Goal: Transaction & Acquisition: Purchase product/service

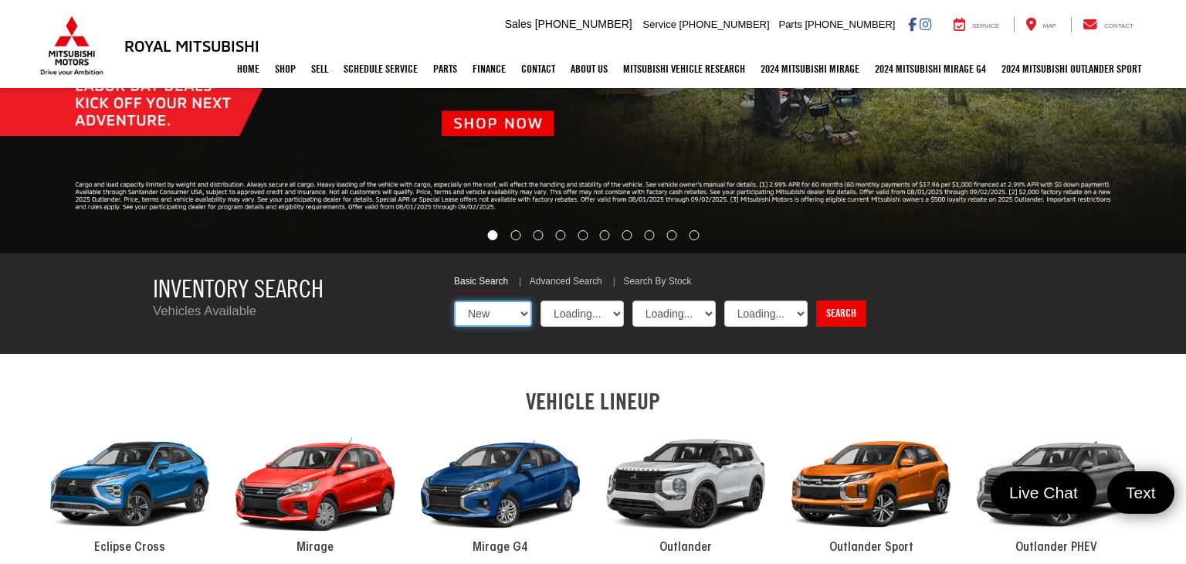
select select "Mitsubishi"
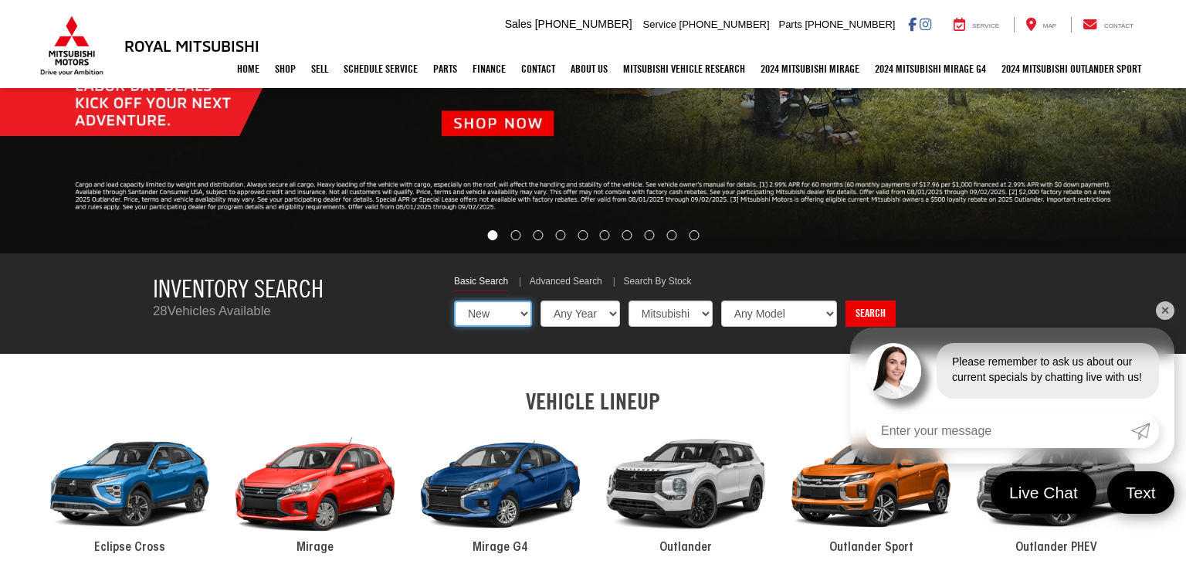
select select "Type:U"
click at [454, 300] on select "New Used Certified" at bounding box center [493, 313] width 78 height 26
select select "Choose Year from the dropdown"
select select "Choose Make from the dropdown"
select select "Choose Model from the dropdown"
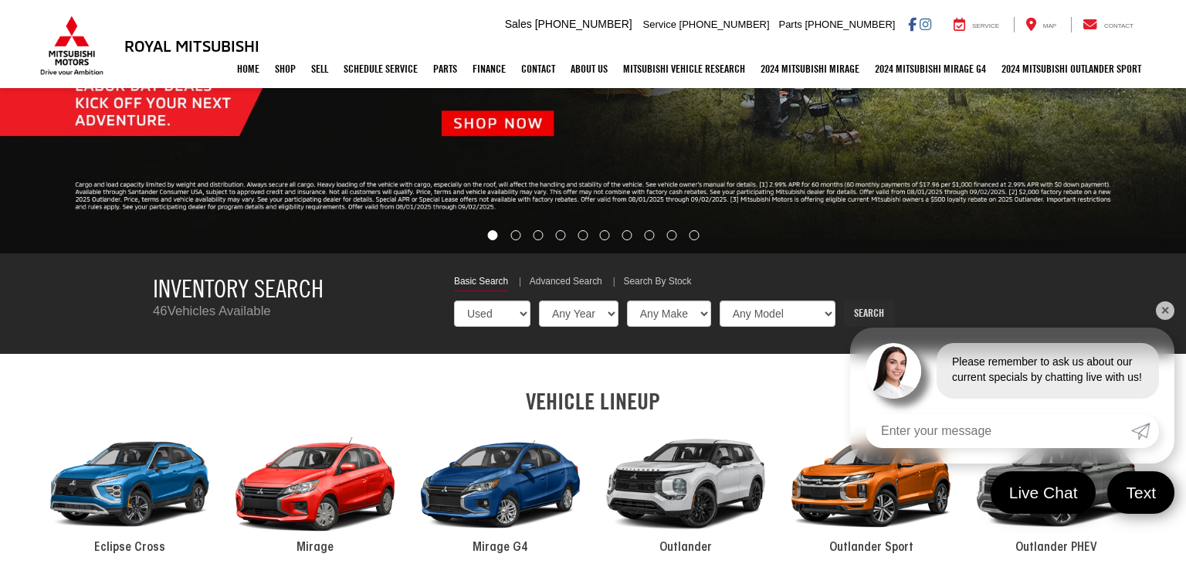
click at [860, 311] on link "Search" at bounding box center [869, 313] width 50 height 26
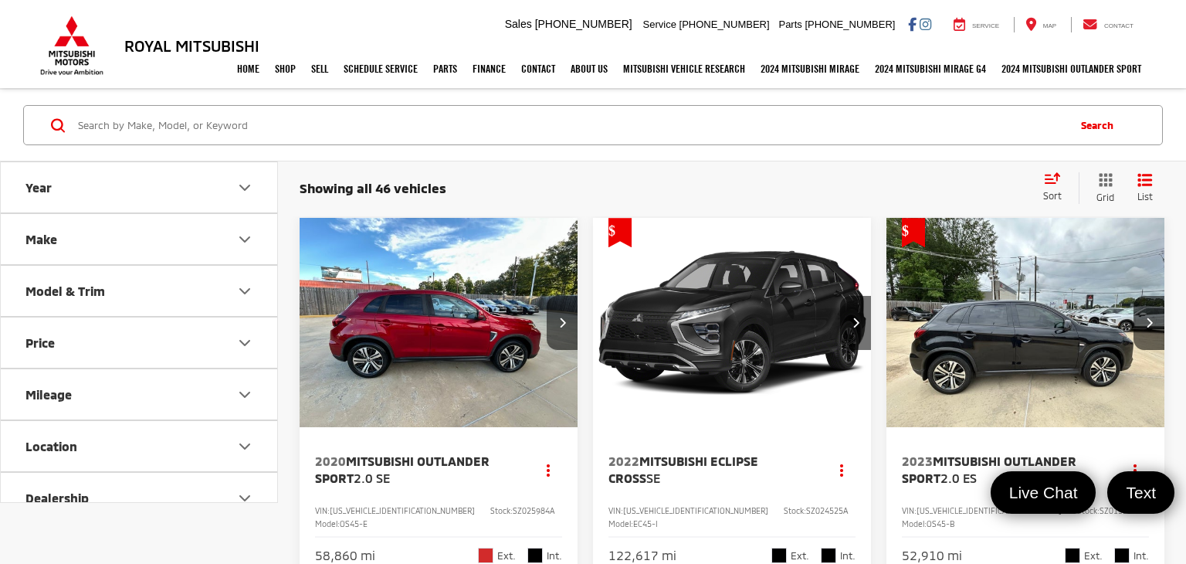
click at [1054, 182] on icon "Select sort value" at bounding box center [1052, 178] width 17 height 12
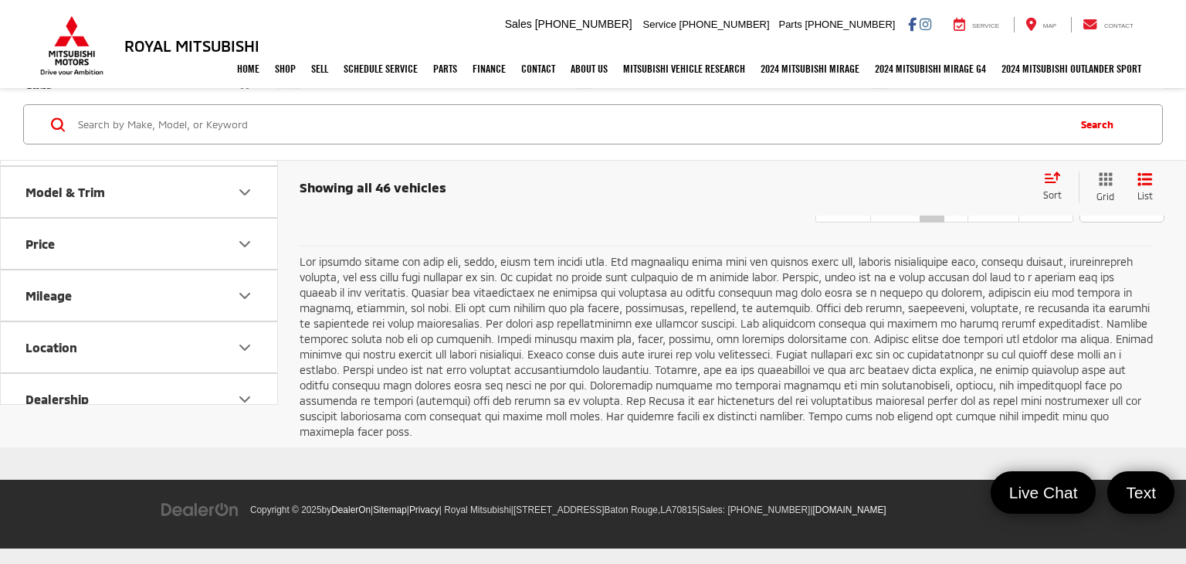
scroll to position [5883, 0]
click at [944, 222] on link "2" at bounding box center [956, 209] width 25 height 28
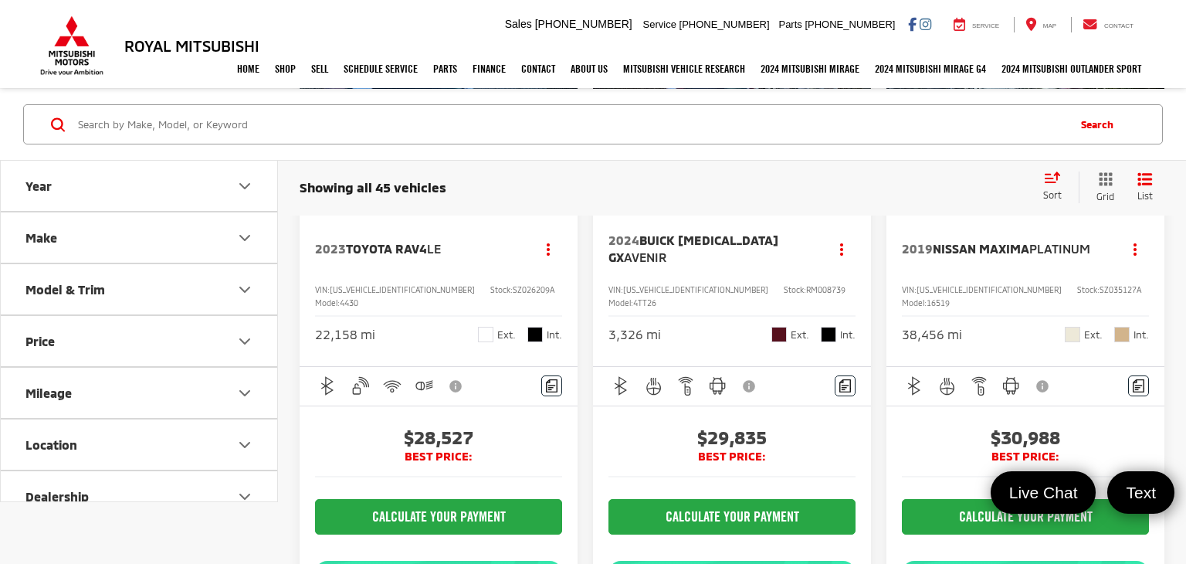
scroll to position [3077, 0]
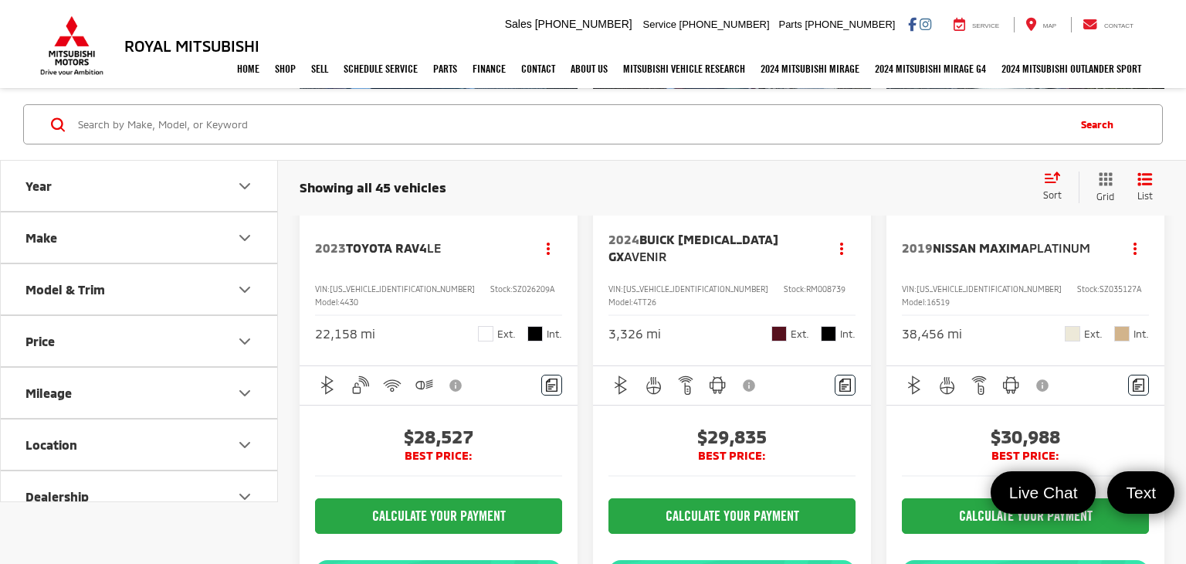
click at [1145, 128] on button "Next image" at bounding box center [1149, 101] width 31 height 54
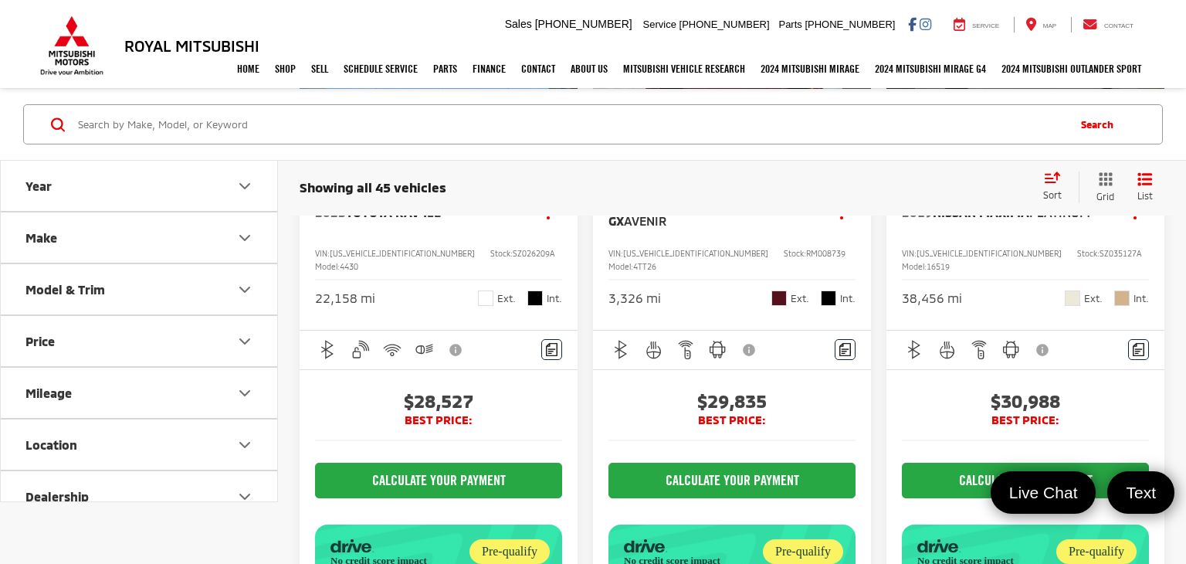
scroll to position [3111, 0]
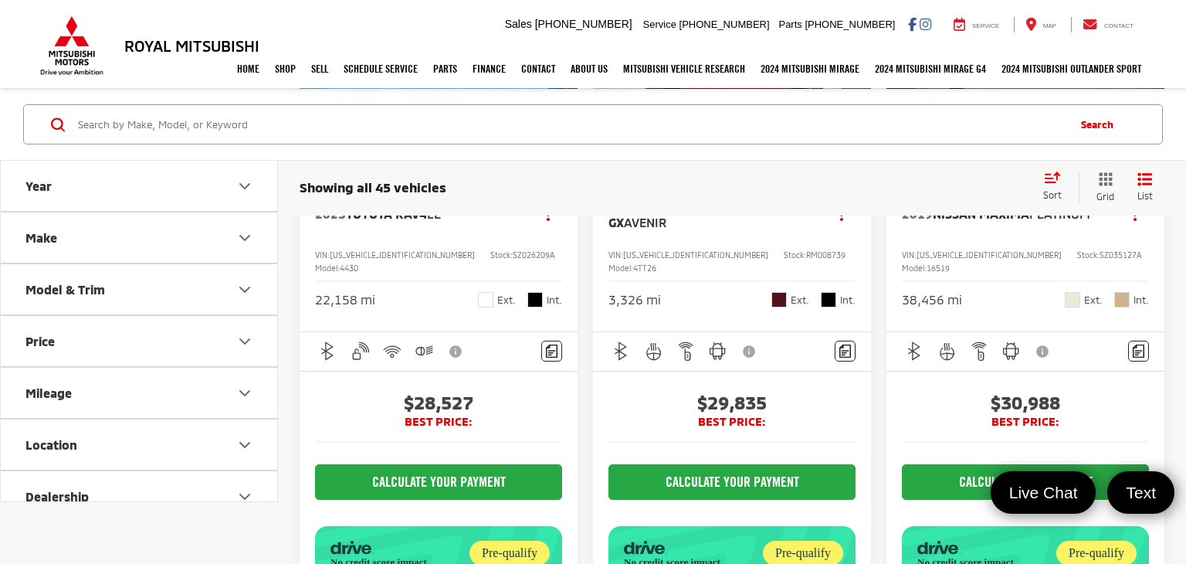
click at [1070, 87] on button "View More" at bounding box center [1026, 67] width 163 height 39
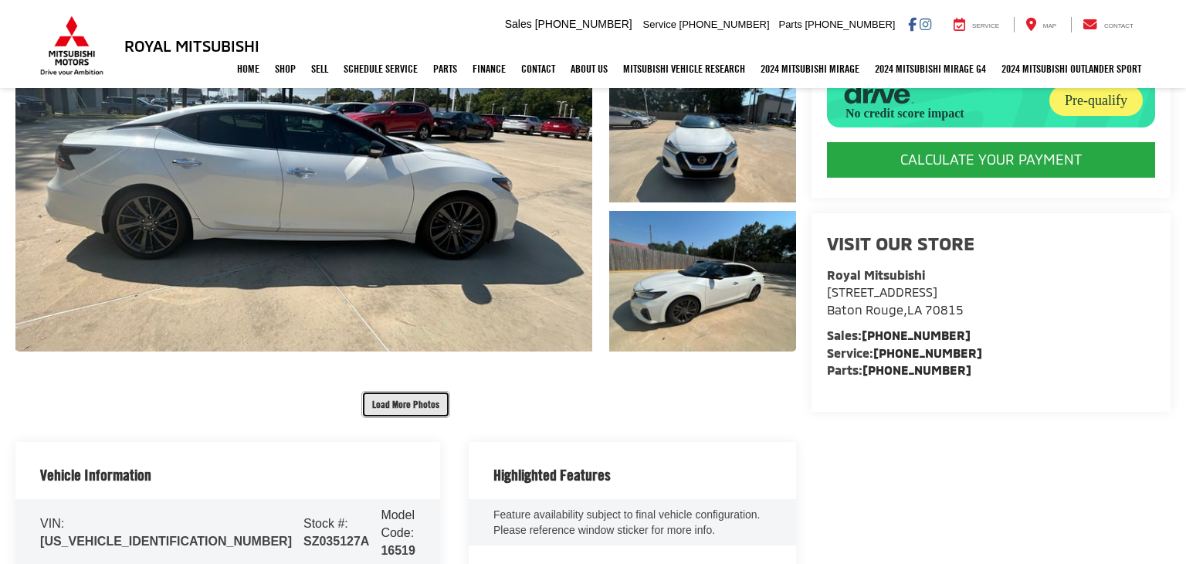
click at [406, 407] on button "Load More Photos" at bounding box center [405, 404] width 89 height 27
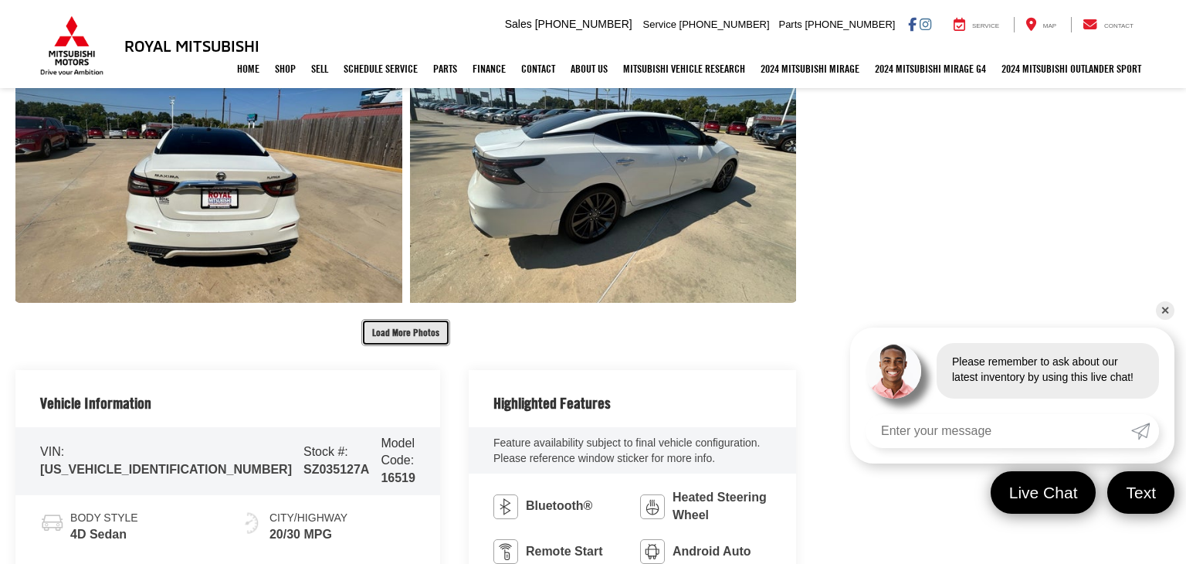
scroll to position [986, 0]
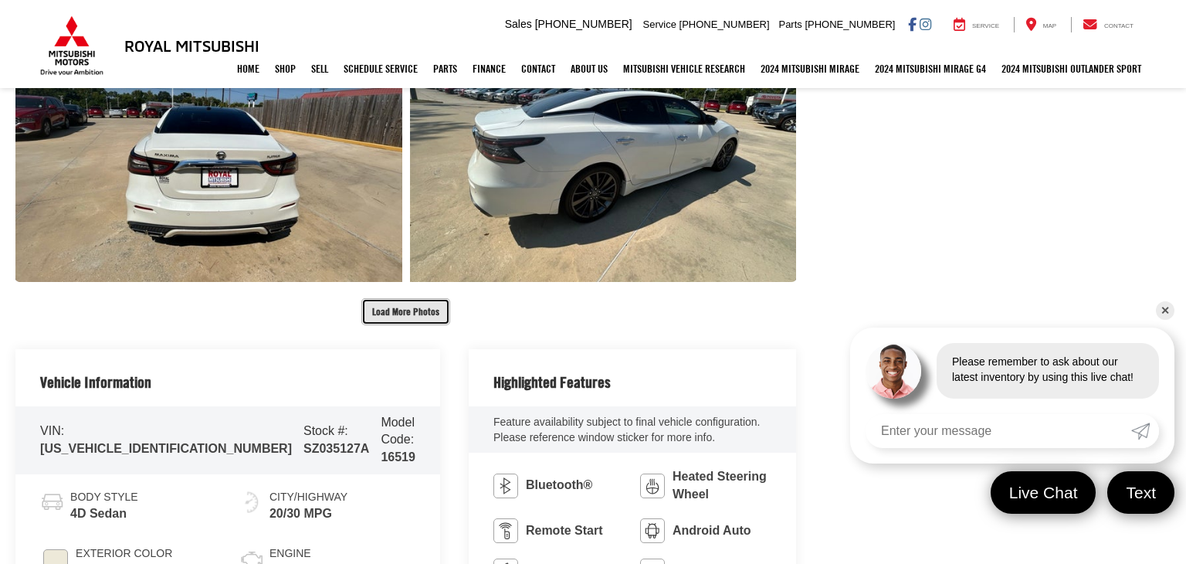
click at [408, 314] on button "Load More Photos" at bounding box center [405, 311] width 89 height 27
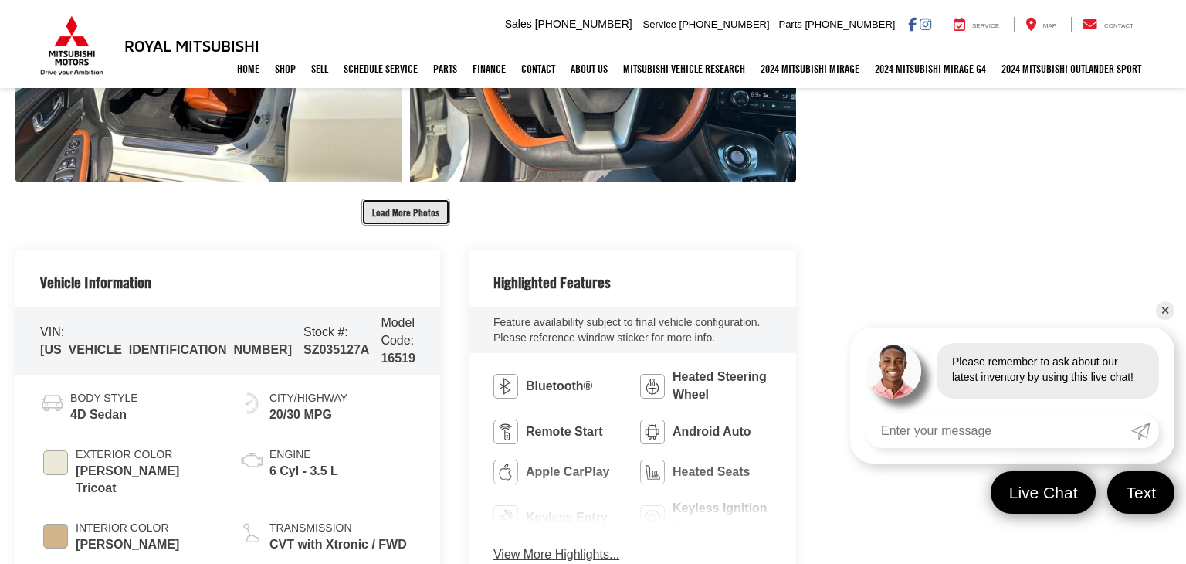
scroll to position [1702, 0]
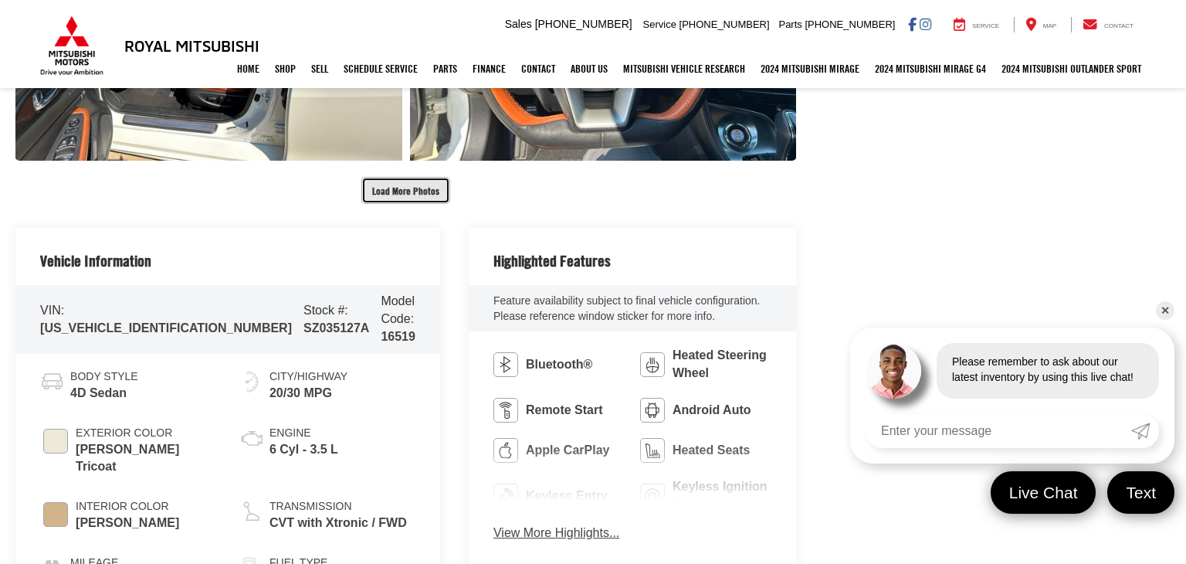
click at [402, 193] on button "Load More Photos" at bounding box center [405, 190] width 89 height 27
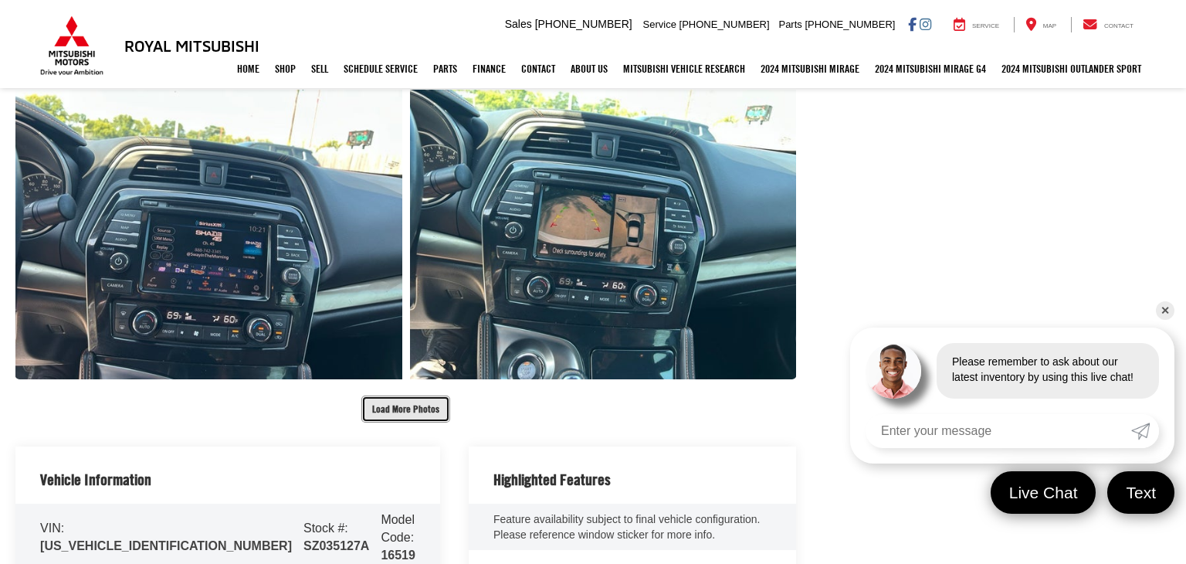
scroll to position [2079, 0]
click at [406, 407] on button "Load More Photos" at bounding box center [405, 408] width 89 height 27
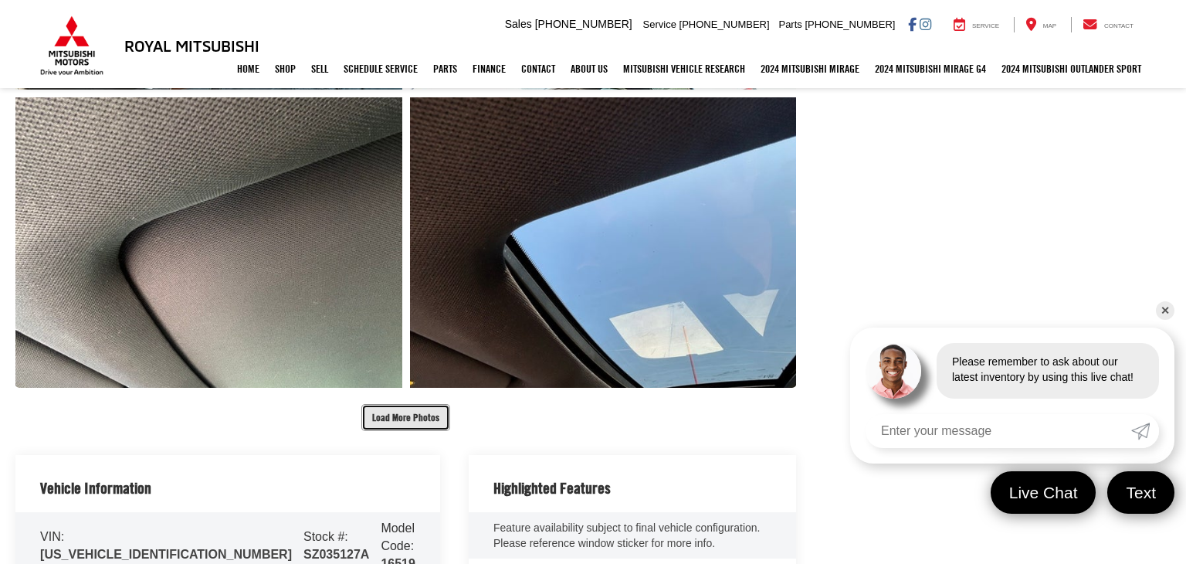
scroll to position [2660, 0]
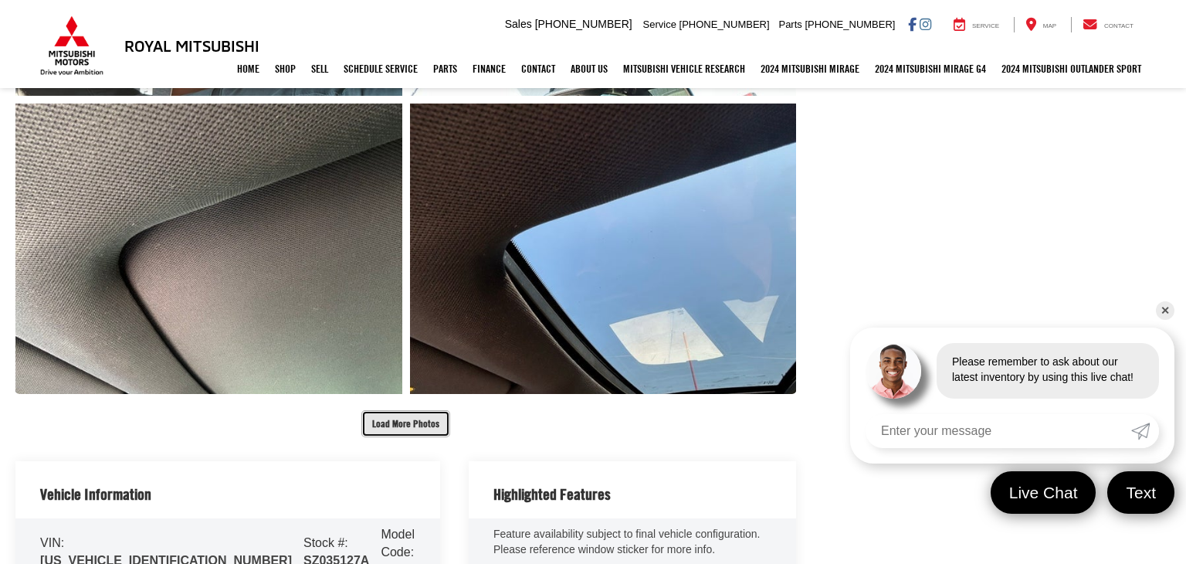
click at [404, 417] on button "Load More Photos" at bounding box center [405, 423] width 89 height 27
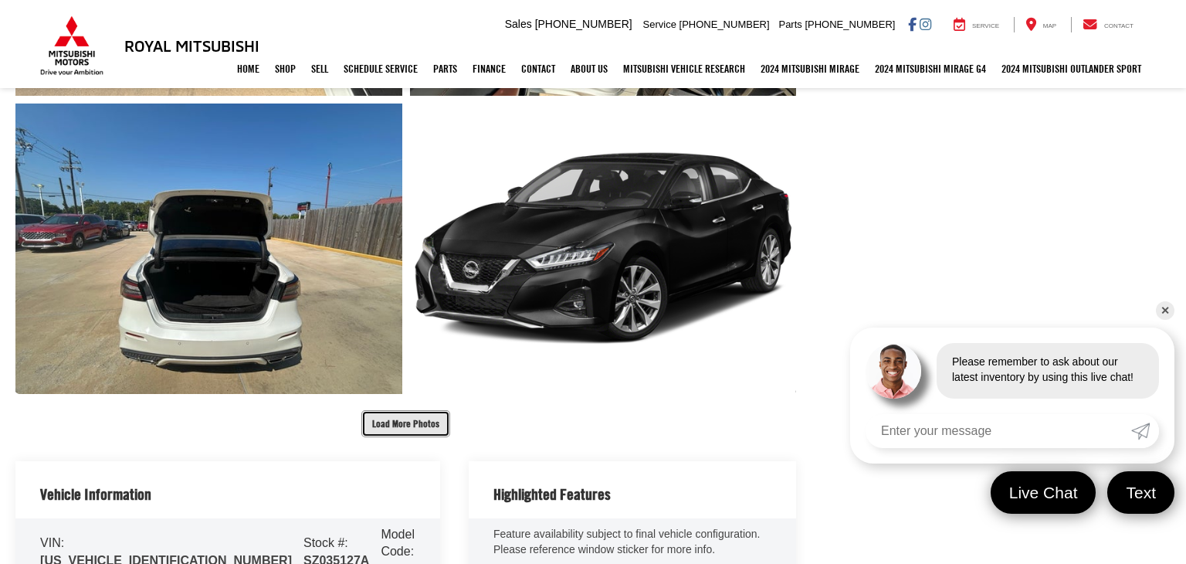
scroll to position [3256, 0]
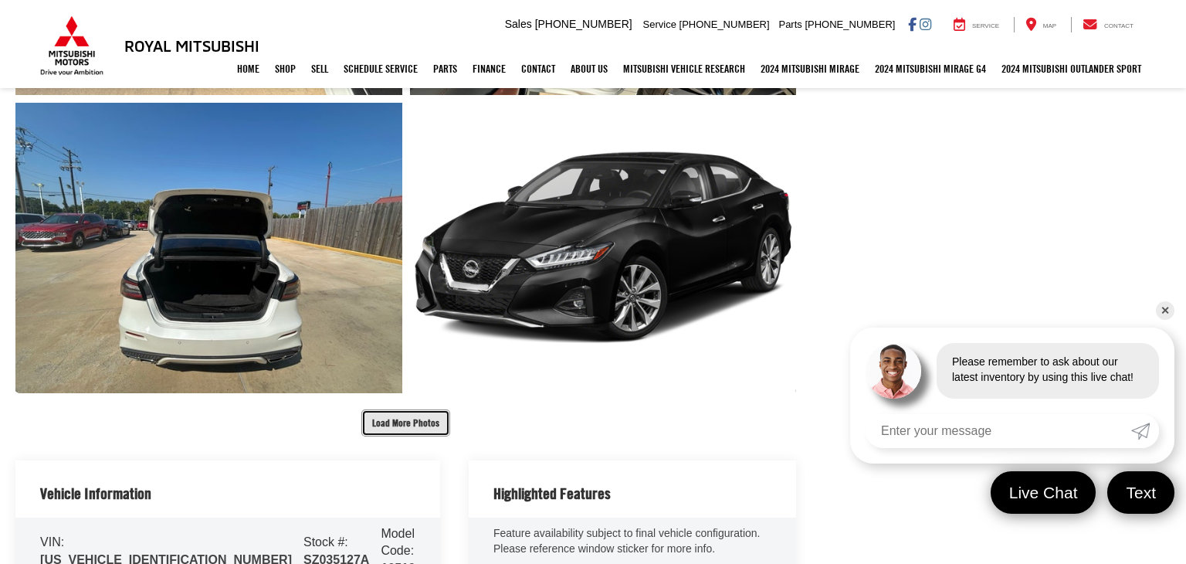
click at [406, 429] on button "Load More Photos" at bounding box center [405, 422] width 89 height 27
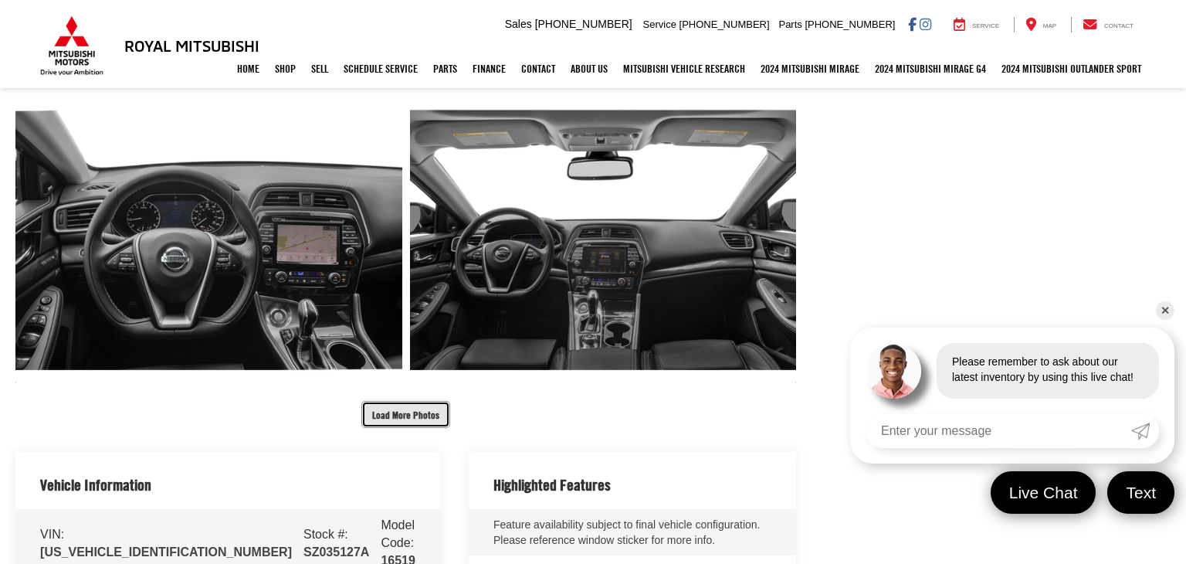
scroll to position [3865, 0]
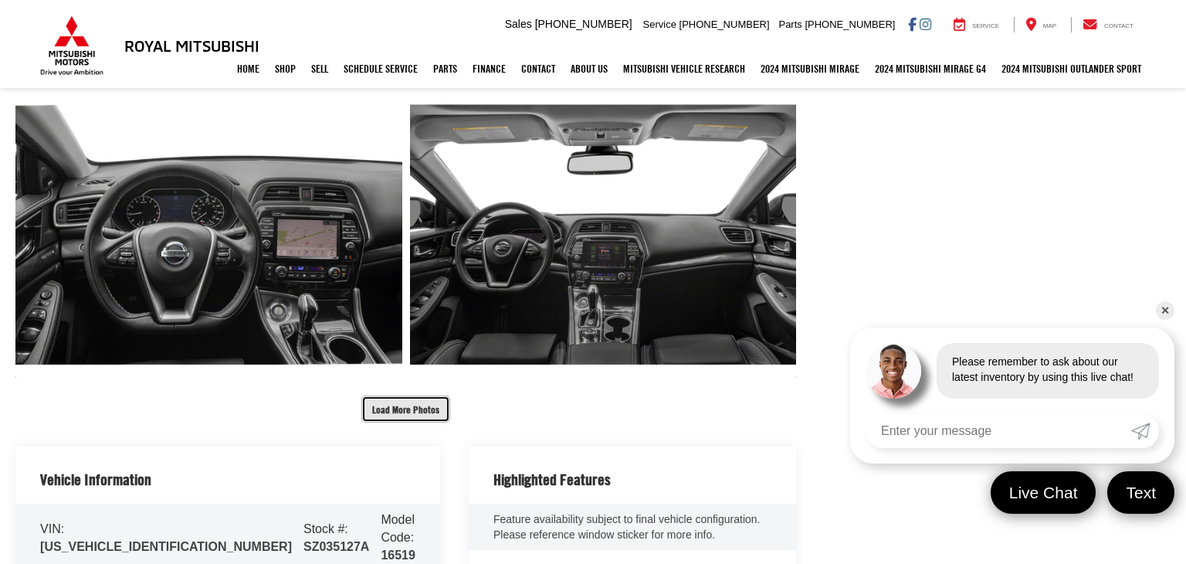
click at [405, 416] on button "Load More Photos" at bounding box center [405, 408] width 89 height 27
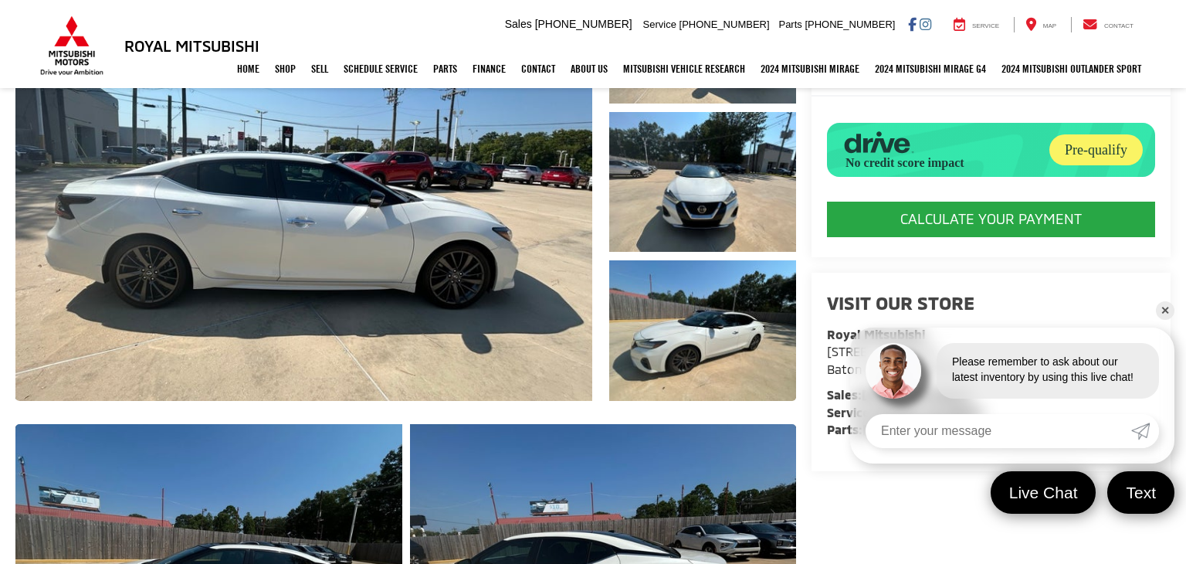
scroll to position [0, 0]
